Goal: Task Accomplishment & Management: Manage account settings

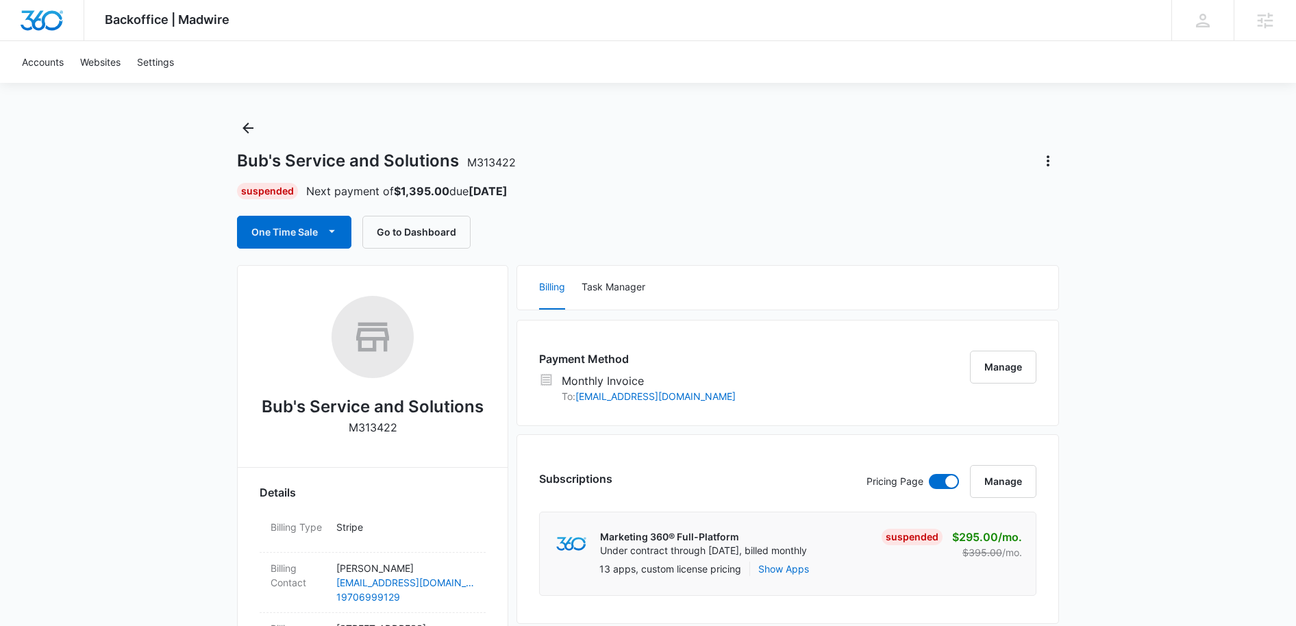
scroll to position [9, 0]
click at [1049, 164] on icon "Actions" at bounding box center [1048, 161] width 3 height 11
click at [1007, 173] on div "Bub's Service and Solutions M313422 Suspended Next payment of $1,395.00 due Oct…" at bounding box center [648, 184] width 822 height 132
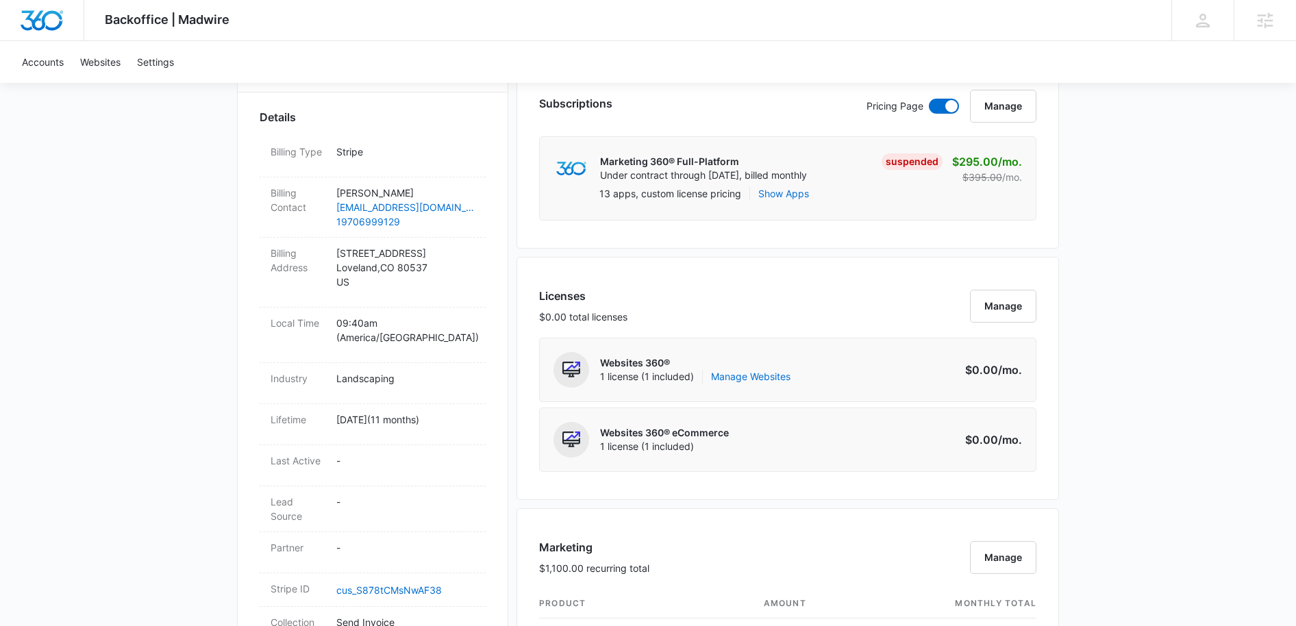
scroll to position [387, 0]
click at [763, 376] on link "Manage Websites" at bounding box center [750, 375] width 79 height 14
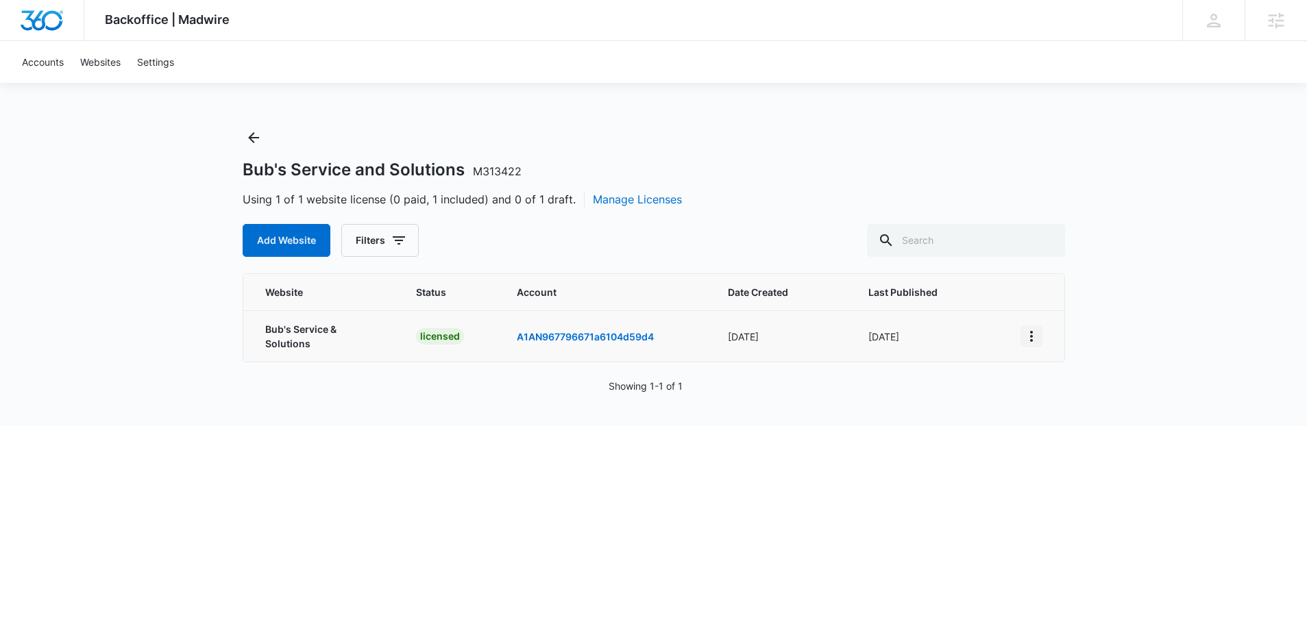
click at [1029, 334] on icon "View More" at bounding box center [1031, 336] width 16 height 16
click at [1065, 389] on link "Edit Website" at bounding box center [1064, 392] width 55 height 12
click at [249, 136] on icon "Back" at bounding box center [253, 137] width 11 height 11
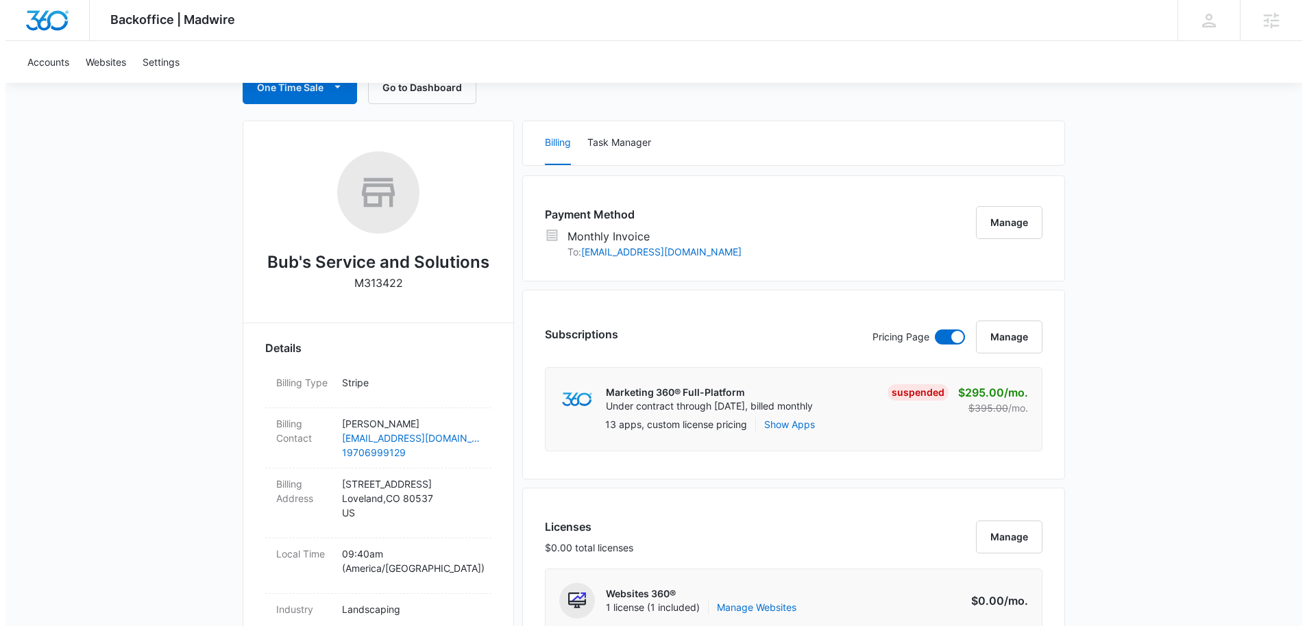
scroll to position [158, 0]
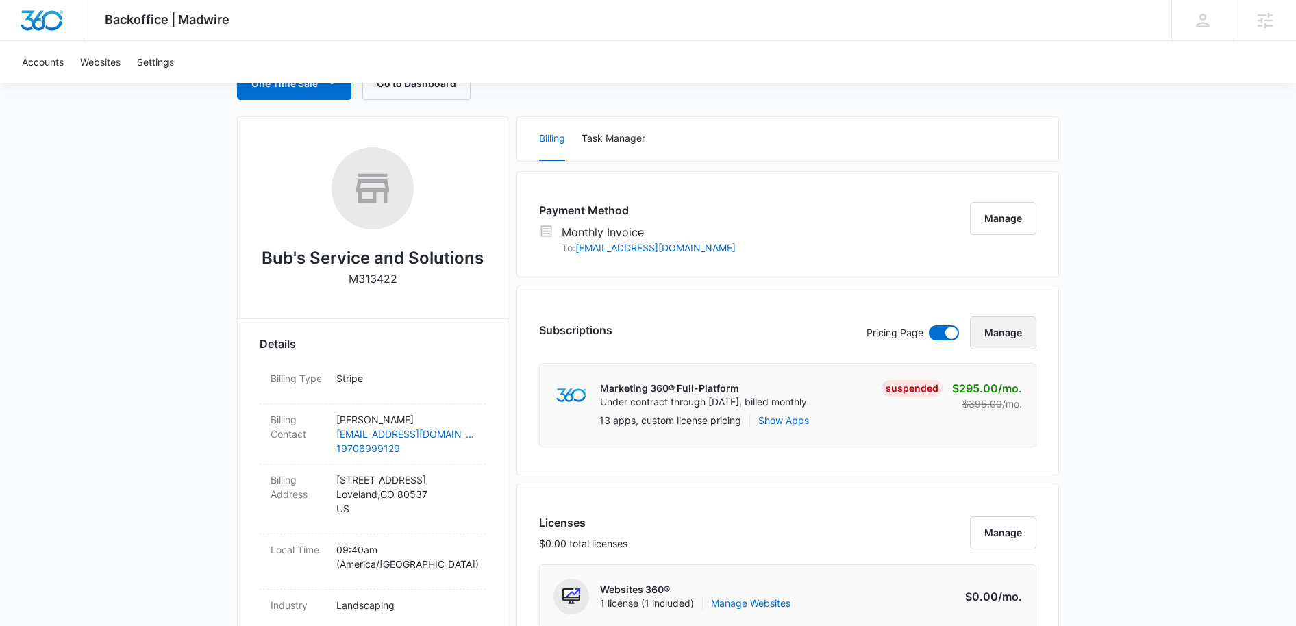
click at [1000, 330] on button "Manage" at bounding box center [1003, 333] width 66 height 33
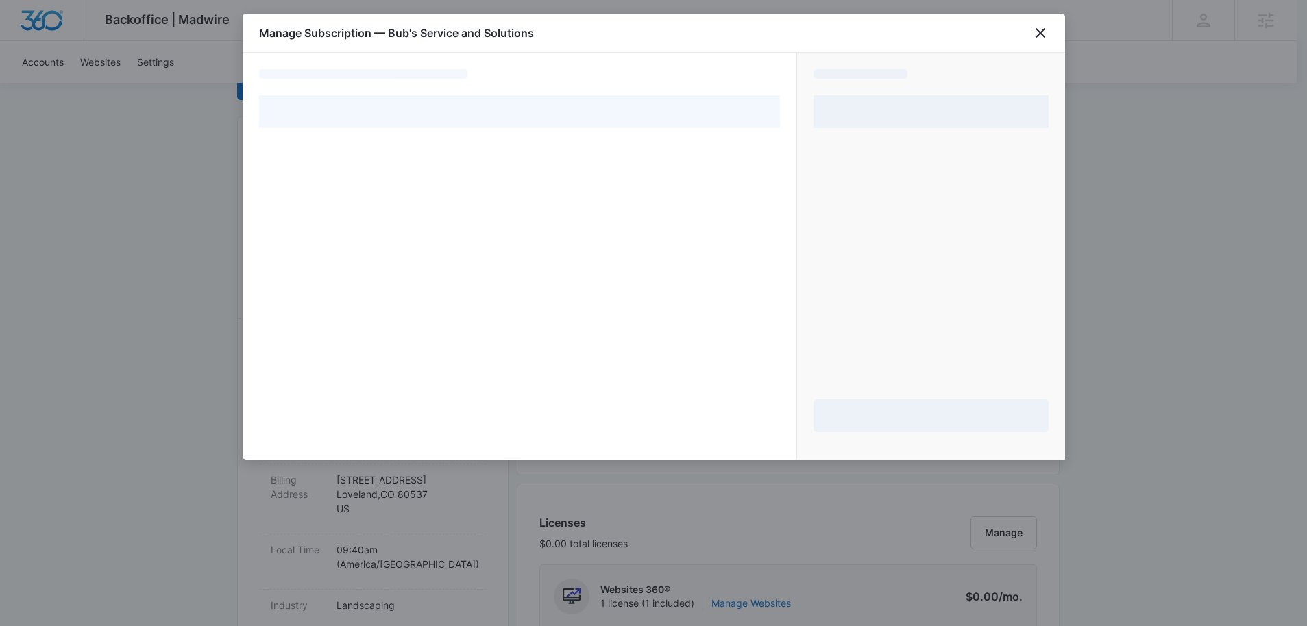
select select "MANUAL_INVOICE"
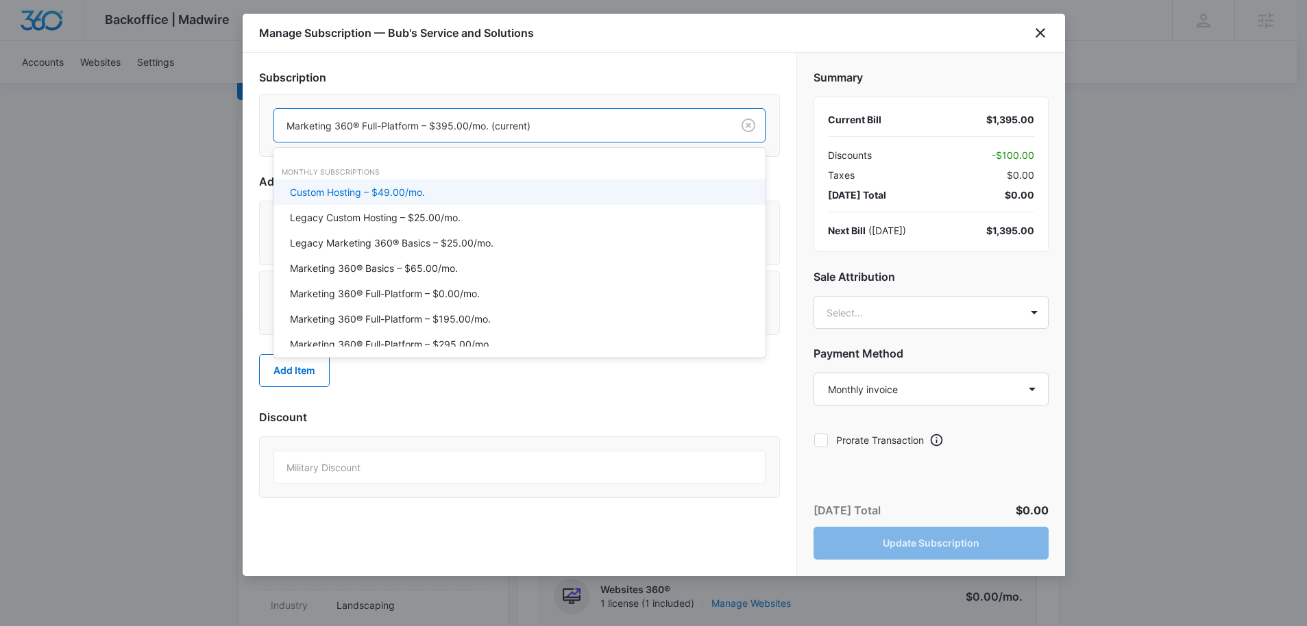
click at [660, 123] on div at bounding box center [500, 125] width 428 height 17
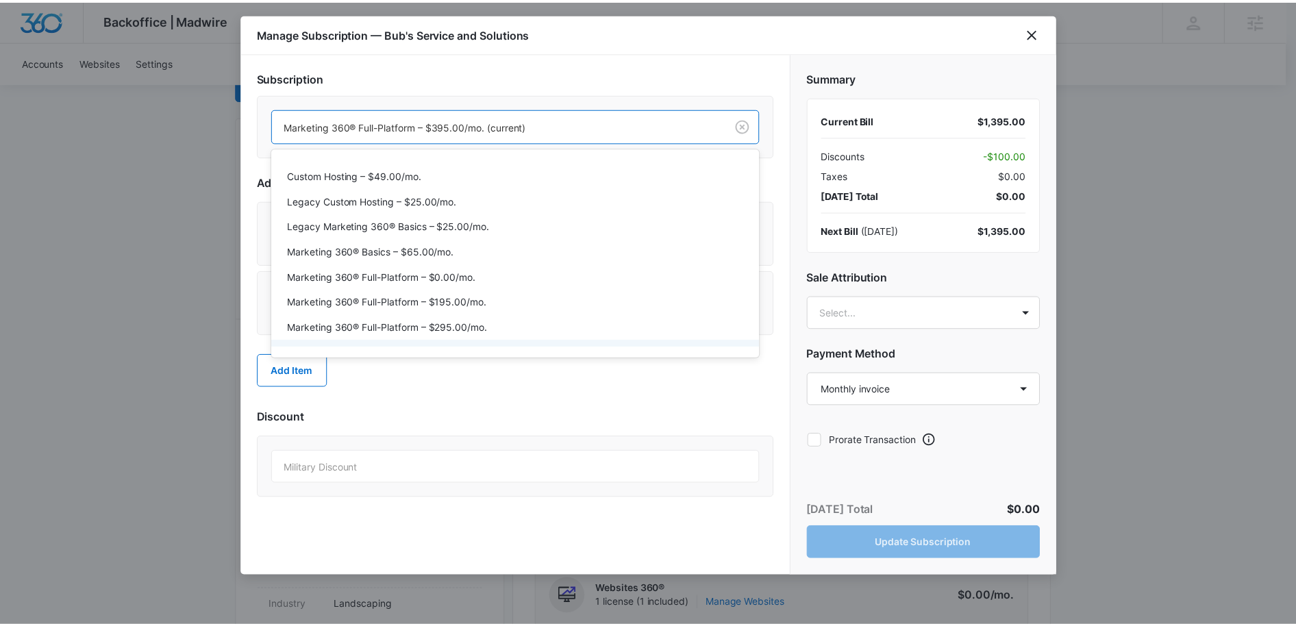
scroll to position [0, 0]
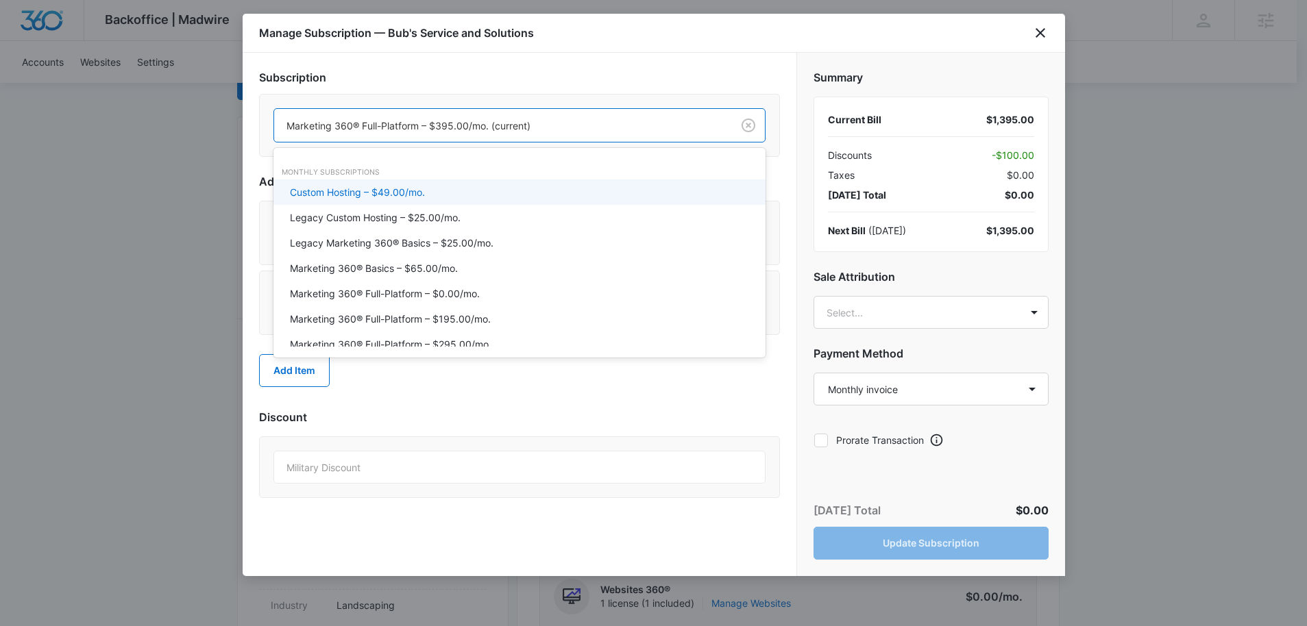
click at [620, 87] on div "Subscription Custom Hosting – $49.00/mo., 1 of 20. 20 results available. Use Up…" at bounding box center [519, 115] width 521 height 93
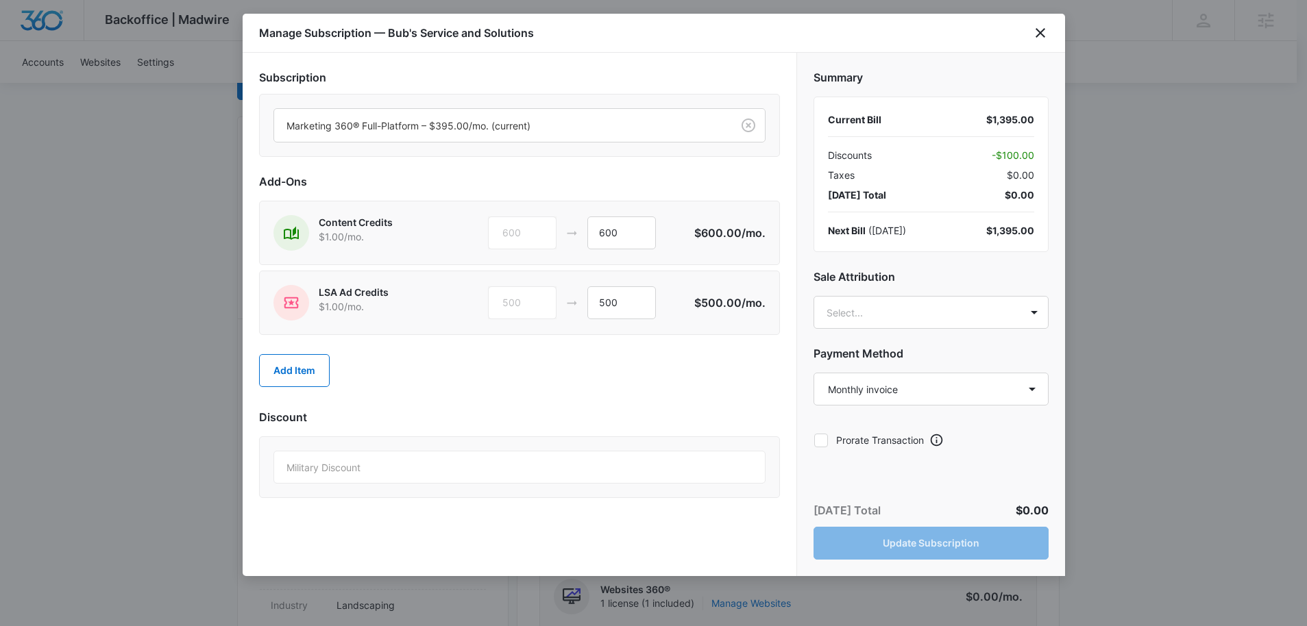
click at [1050, 31] on div "Manage Subscription — Bub's Service and Solutions" at bounding box center [654, 33] width 822 height 39
click at [1039, 32] on icon "close" at bounding box center [1040, 33] width 10 height 10
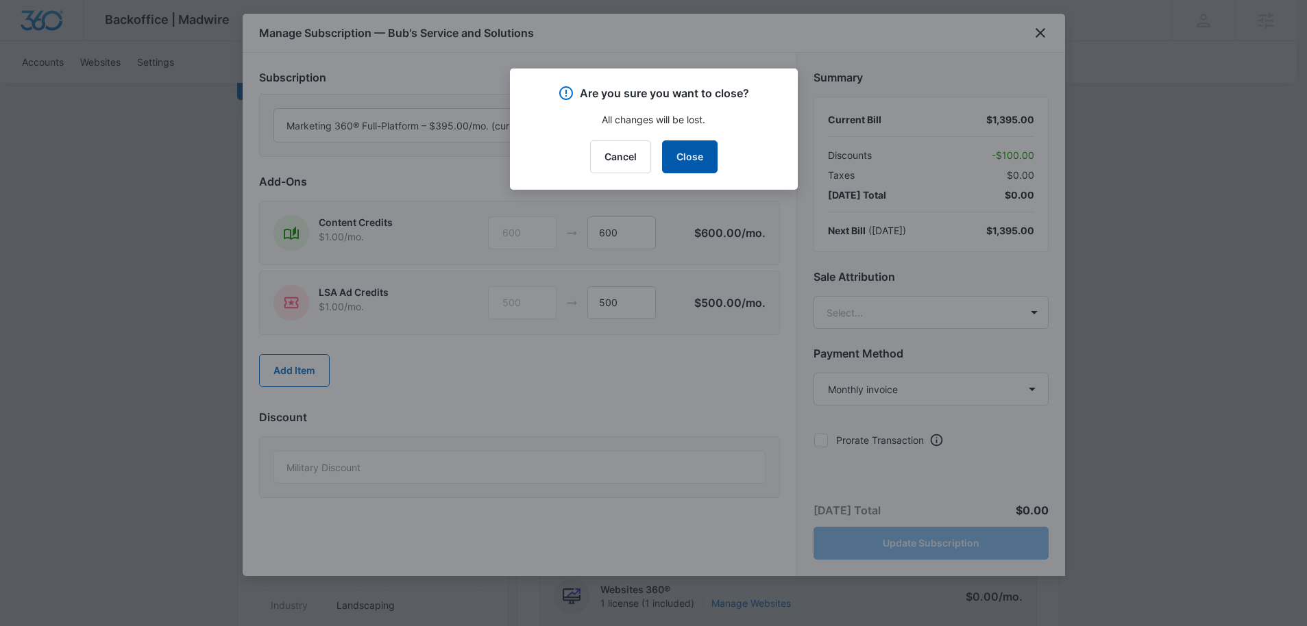
click at [697, 155] on button "Close" at bounding box center [689, 156] width 55 height 33
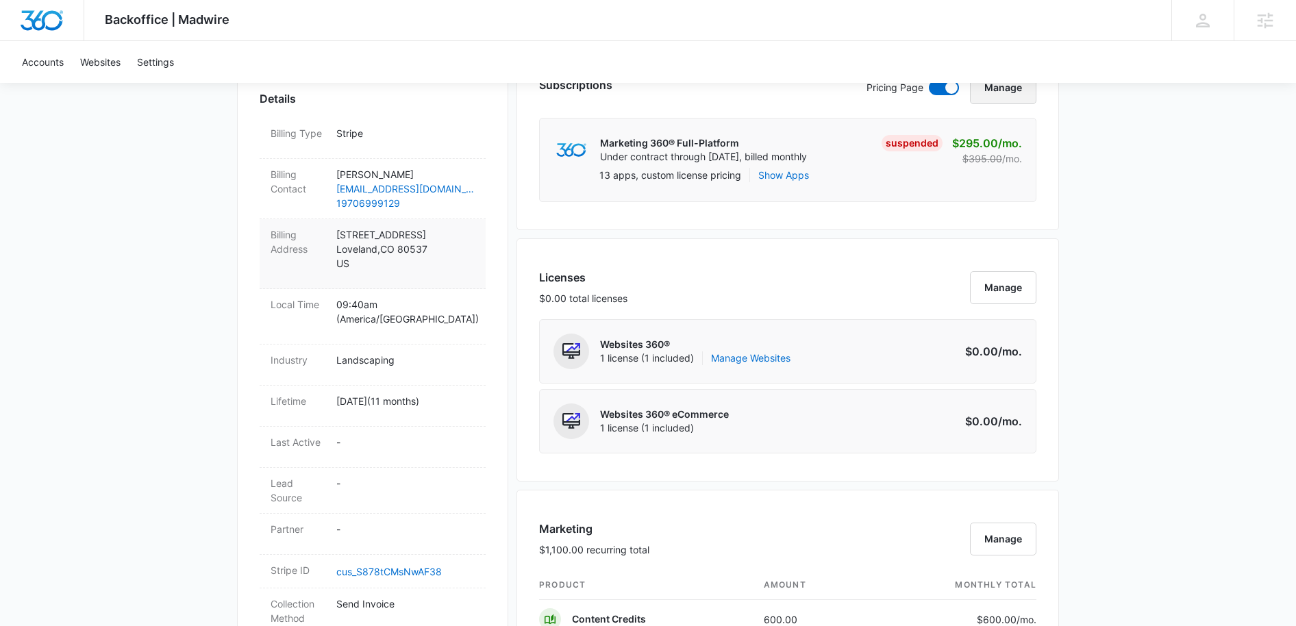
scroll to position [403, 0]
drag, startPoint x: 338, startPoint y: 237, endPoint x: 434, endPoint y: 251, distance: 97.6
click at [434, 251] on p "204 Namaqua rd Loveland , CO 80537 US" at bounding box center [405, 249] width 138 height 43
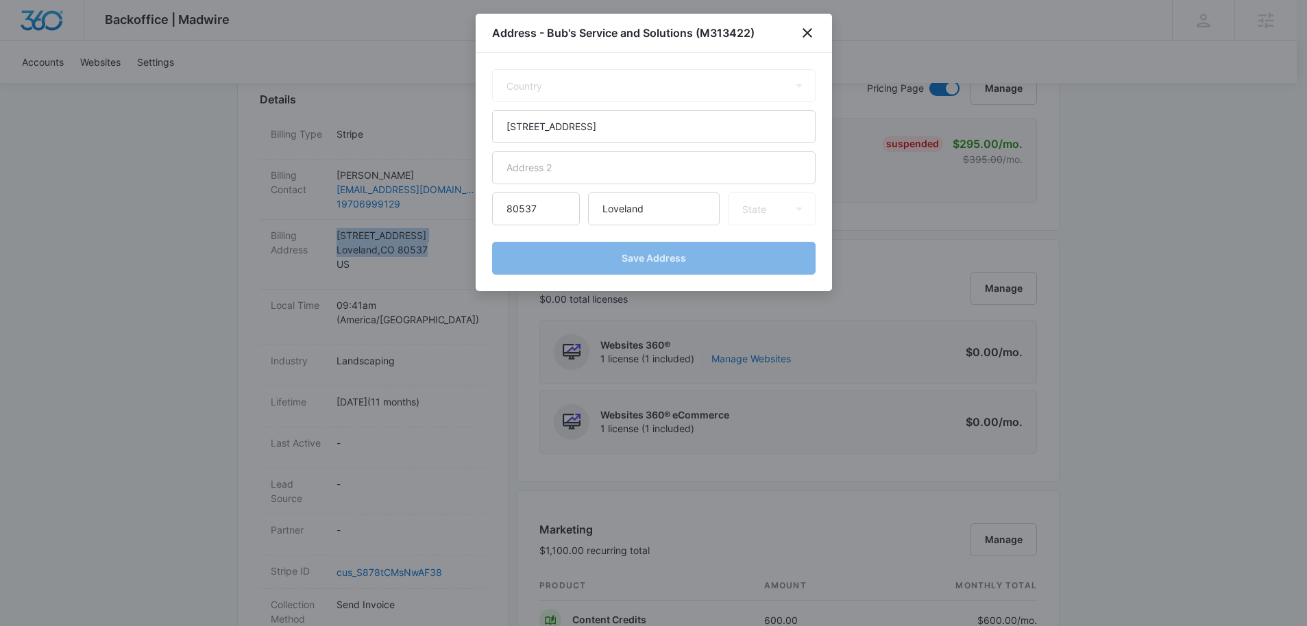
select select "US"
select select "CO"
click at [801, 26] on icon "close" at bounding box center [807, 33] width 16 height 16
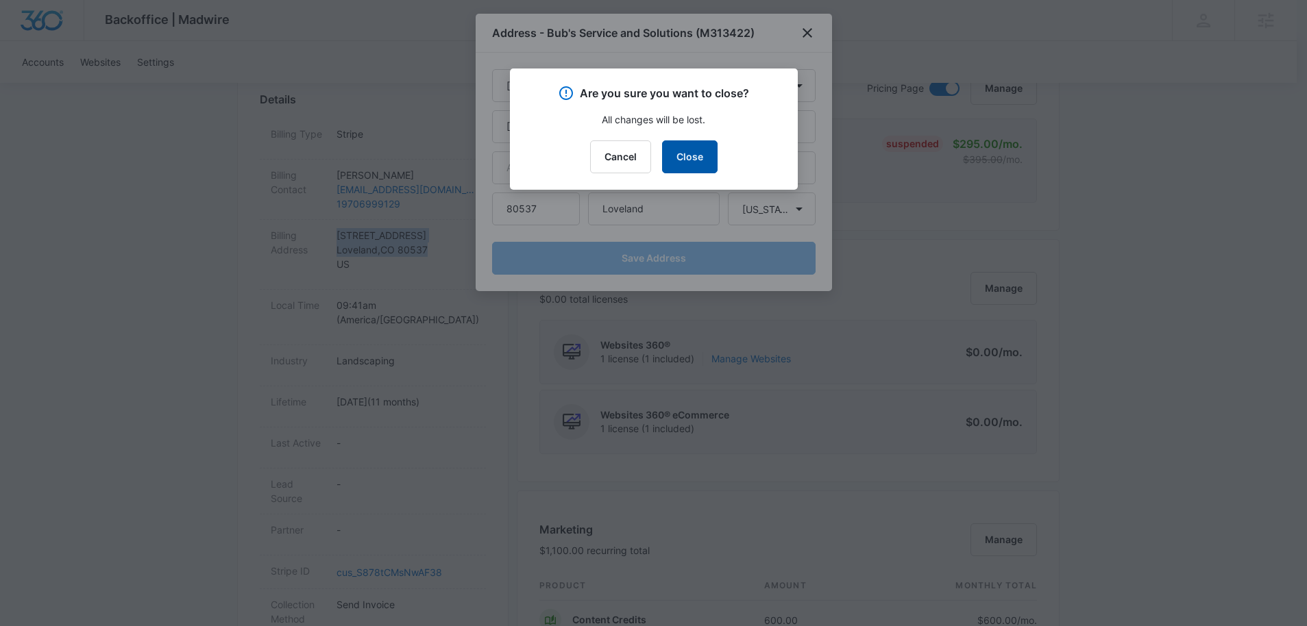
click at [674, 156] on button "Close" at bounding box center [689, 156] width 55 height 33
